Goal: Task Accomplishment & Management: Manage account settings

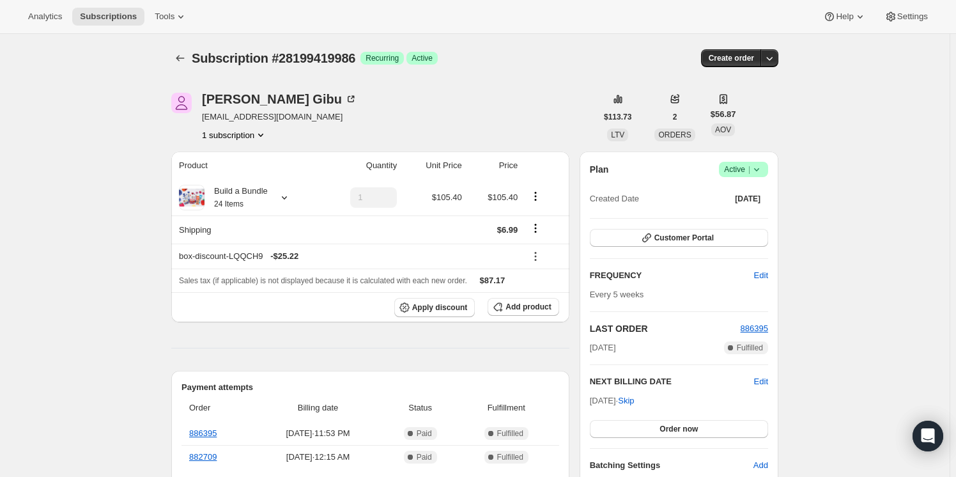
click at [240, 132] on button "1 subscription" at bounding box center [234, 134] width 65 height 13
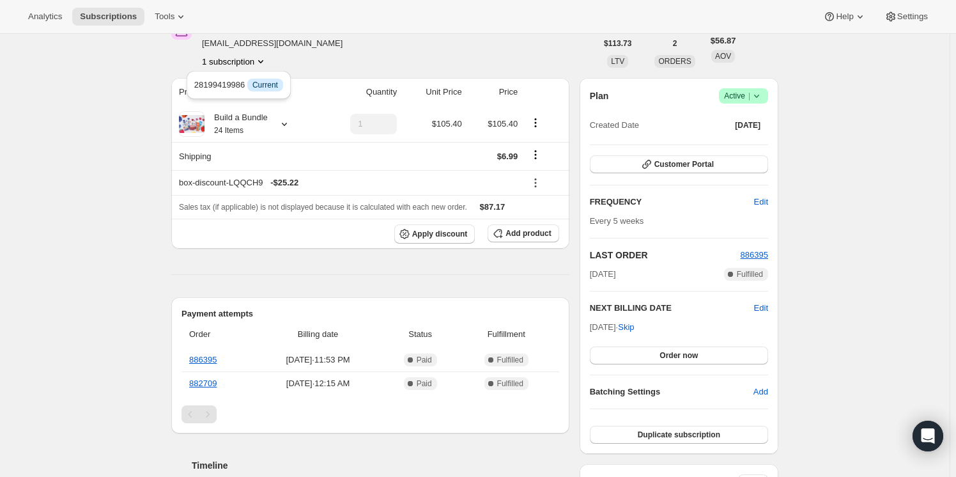
scroll to position [116, 0]
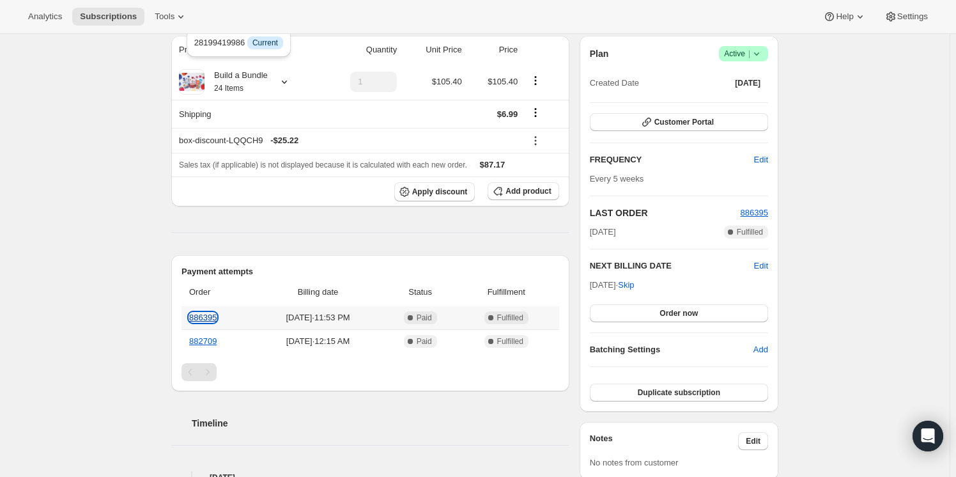
click at [211, 314] on link "886395" at bounding box center [202, 317] width 27 height 10
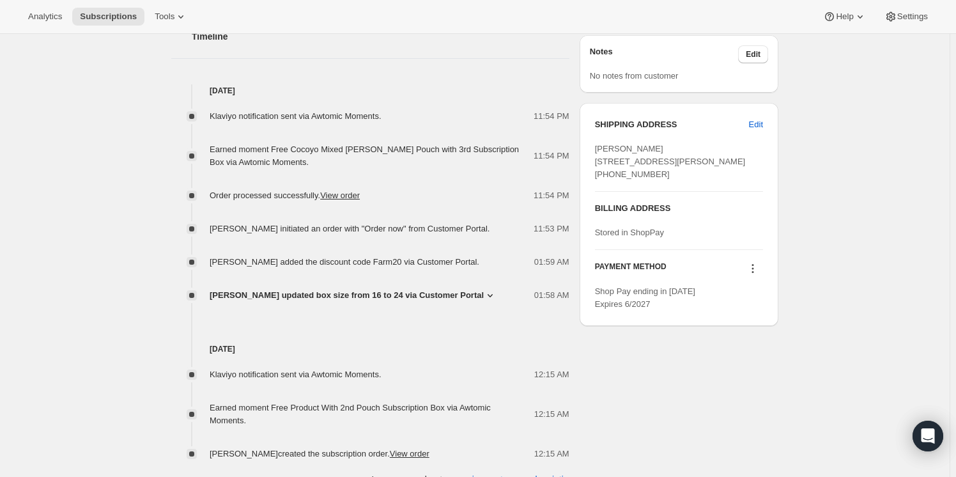
scroll to position [522, 0]
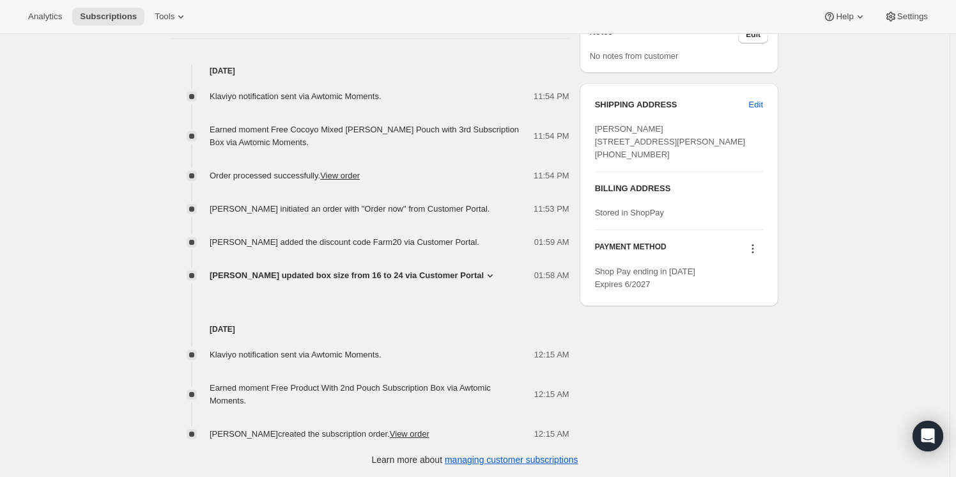
click at [281, 274] on span "Kimberly Gibu updated box size from 16 to 24 via Customer Portal" at bounding box center [347, 275] width 274 height 13
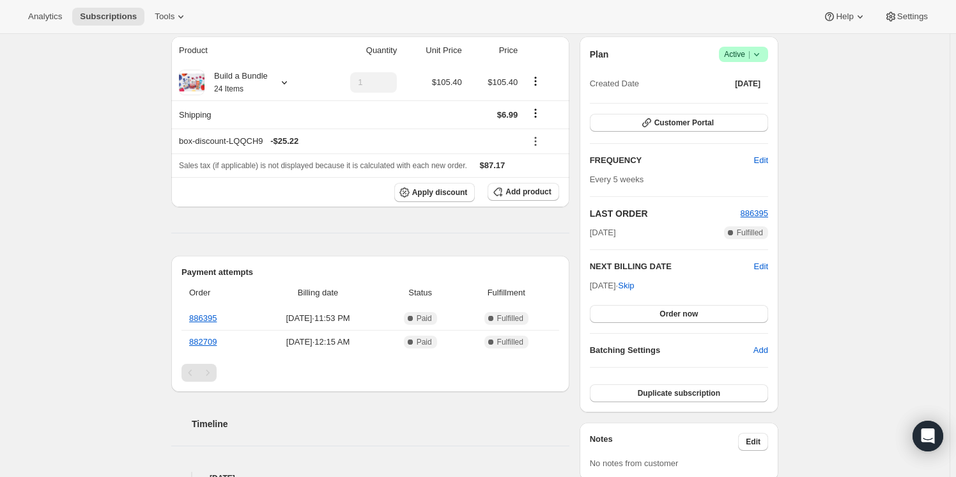
scroll to position [0, 0]
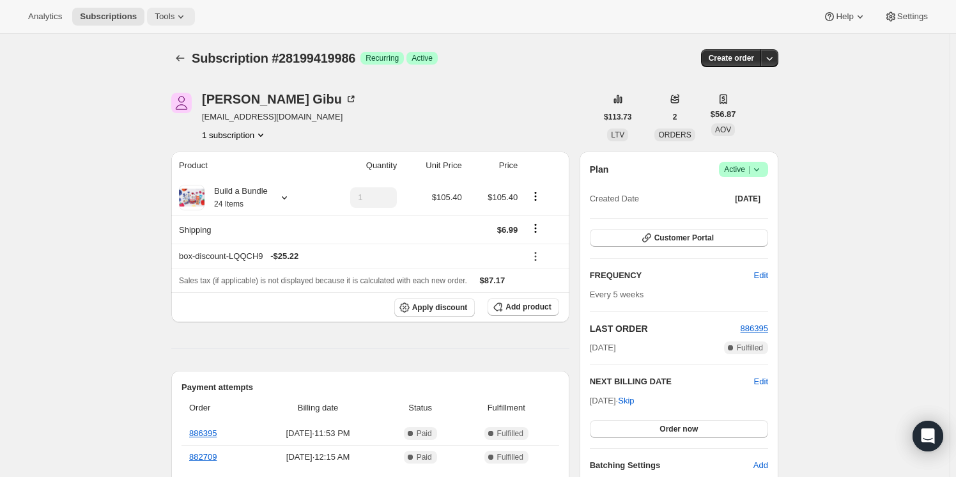
click at [155, 16] on span "Tools" at bounding box center [165, 16] width 20 height 10
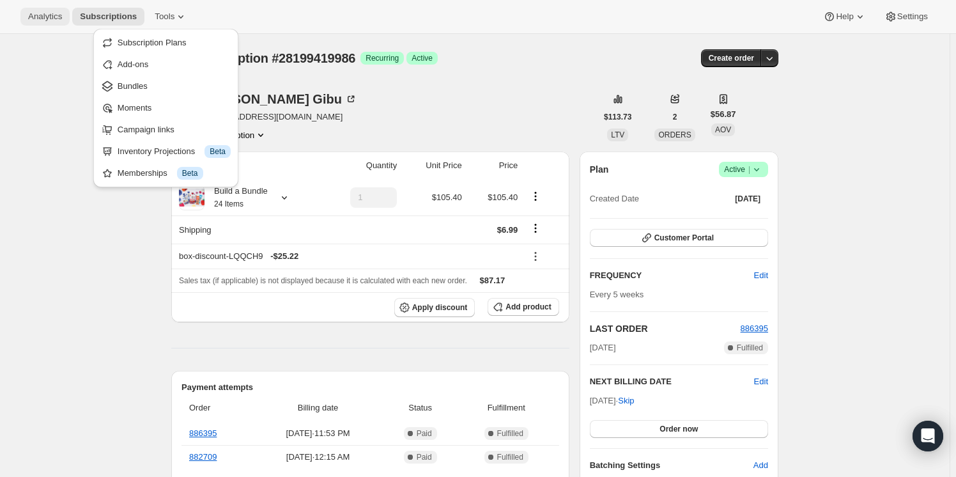
click at [32, 11] on span "Analytics" at bounding box center [45, 16] width 34 height 10
